Goal: Task Accomplishment & Management: Use online tool/utility

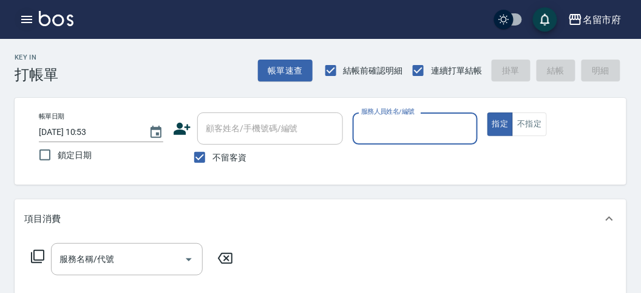
click at [25, 16] on icon "button" at bounding box center [26, 19] width 11 height 7
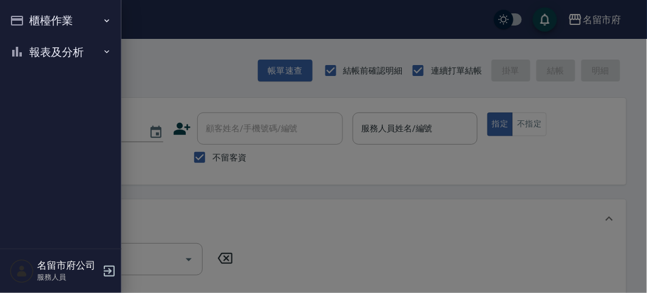
click at [39, 17] on button "櫃檯作業" at bounding box center [61, 21] width 112 height 32
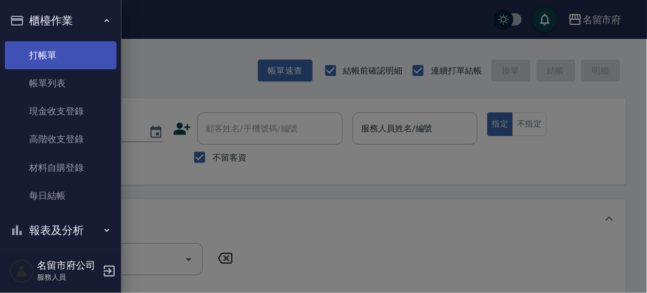
click at [68, 58] on link "打帳單" at bounding box center [61, 55] width 112 height 28
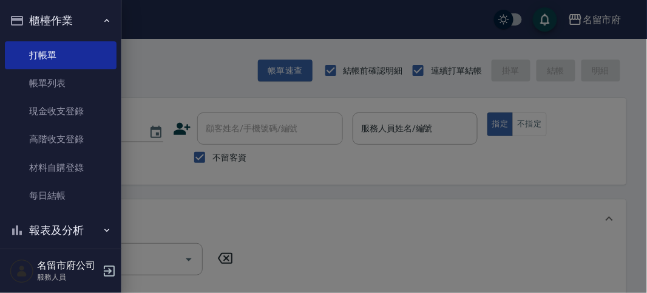
click at [166, 49] on div at bounding box center [323, 146] width 647 height 293
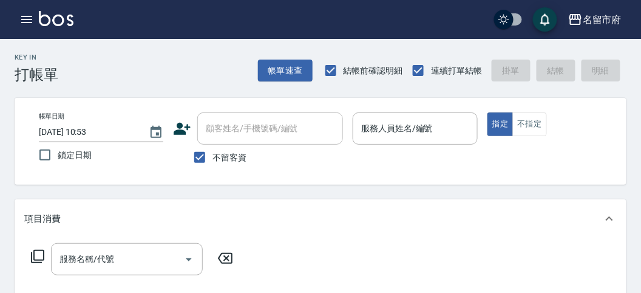
click at [407, 131] on input "服務人員姓名/編號" at bounding box center [414, 128] width 113 height 21
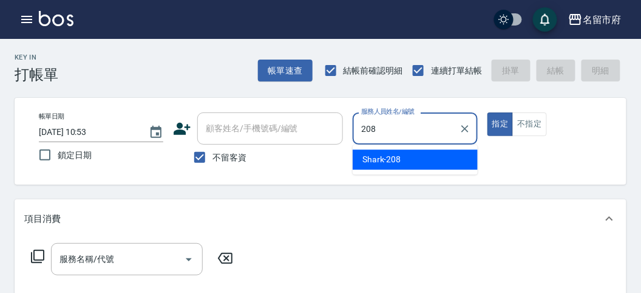
click at [396, 156] on span "Shark -208" at bounding box center [381, 159] width 39 height 13
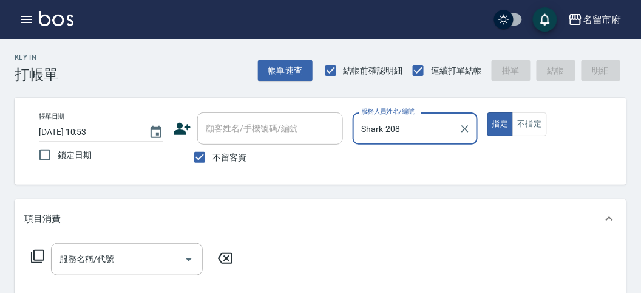
type input "Shark-208"
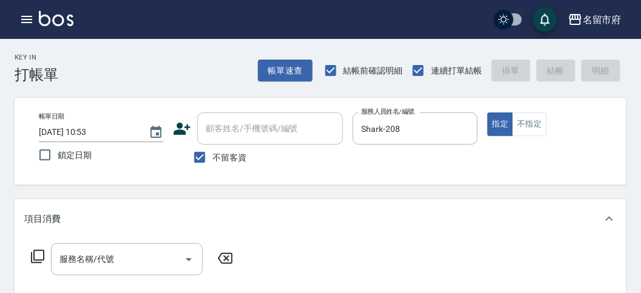
click at [36, 252] on icon at bounding box center [37, 256] width 15 height 15
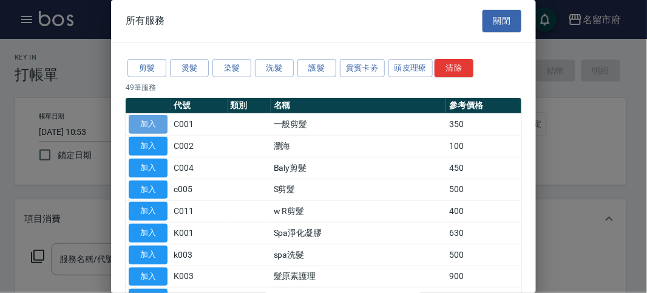
click at [152, 120] on button "加入" at bounding box center [148, 124] width 39 height 19
type input "一般剪髮(C001)"
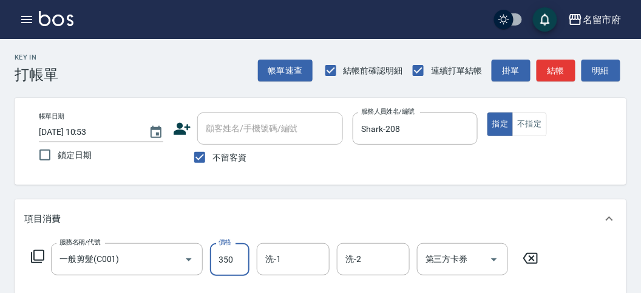
click at [238, 255] on input "350" at bounding box center [229, 259] width 39 height 33
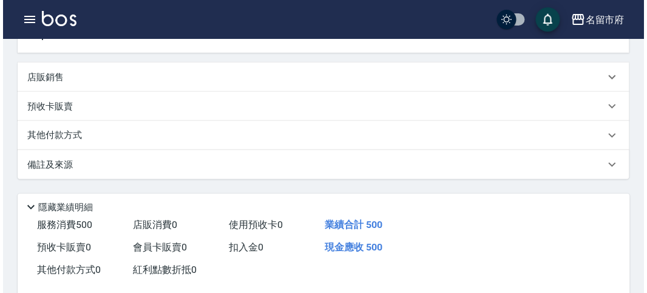
scroll to position [355, 0]
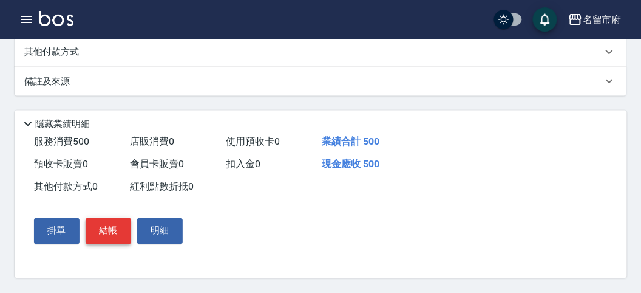
type input "500"
click at [115, 232] on button "結帳" at bounding box center [109, 230] width 46 height 25
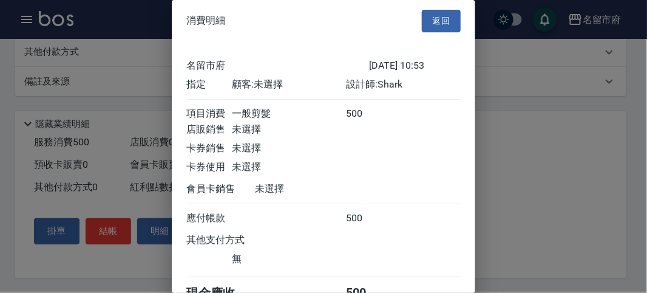
scroll to position [67, 0]
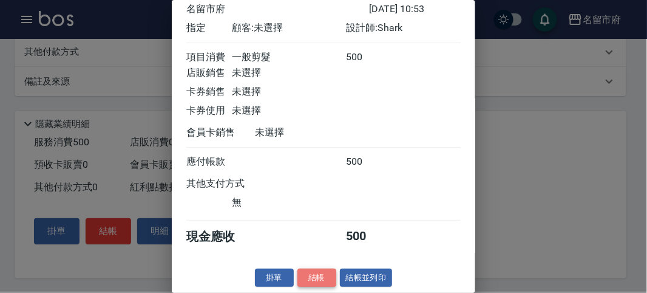
click at [319, 280] on button "結帳" at bounding box center [316, 277] width 39 height 19
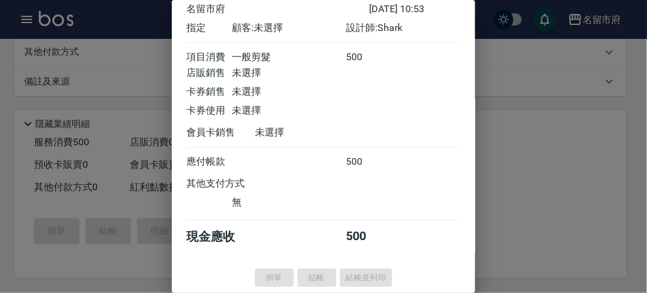
type input "[DATE] 11:54"
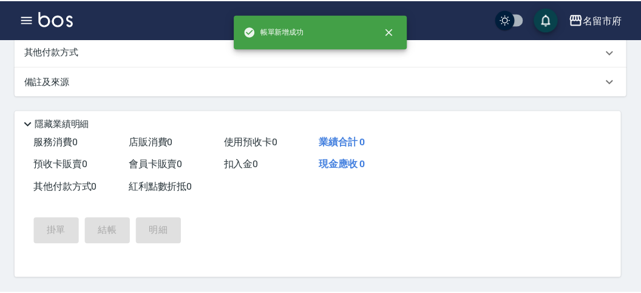
scroll to position [0, 0]
